Goal: Find contact information: Find contact information

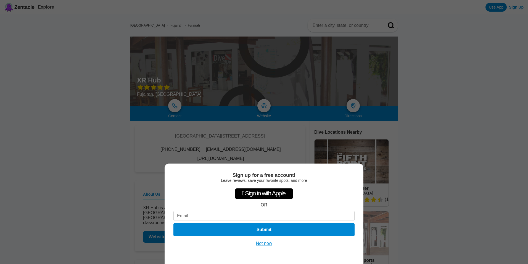
click at [260, 242] on button "Not now" at bounding box center [265, 243] width 20 height 6
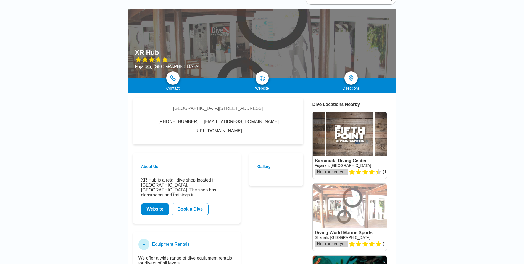
click at [242, 130] on link "[URL][DOMAIN_NAME]" at bounding box center [218, 130] width 47 height 5
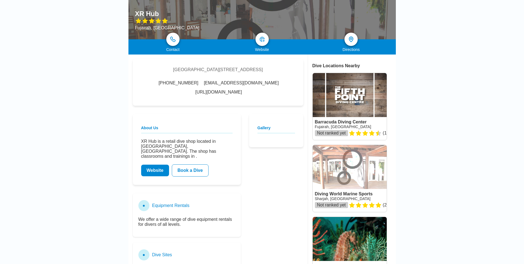
scroll to position [0, 0]
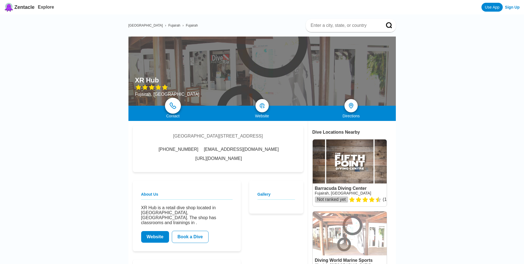
click at [169, 108] on link at bounding box center [173, 106] width 16 height 16
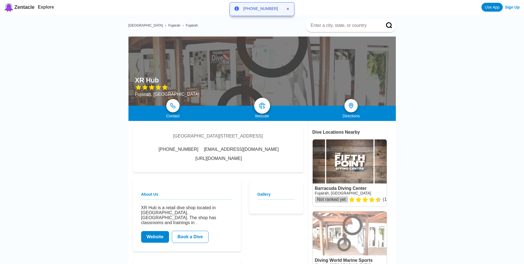
click at [262, 106] on img at bounding box center [262, 105] width 7 height 7
